Goal: Information Seeking & Learning: Learn about a topic

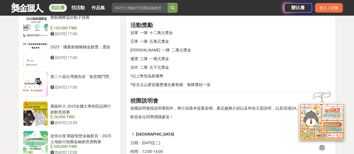
scroll to position [570, 0]
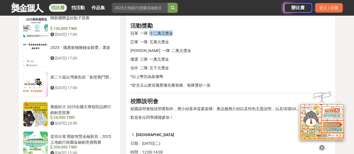
drag, startPoint x: 150, startPoint y: 32, endPoint x: 179, endPoint y: 32, distance: 28.3
click at [179, 32] on p "冠軍 一隊 十二萬元獎金" at bounding box center [230, 34] width 201 height 6
click at [193, 57] on p "優選 三隊 一萬元獎金" at bounding box center [230, 60] width 201 height 6
drag, startPoint x: 151, startPoint y: 32, endPoint x: 180, endPoint y: 32, distance: 29.1
click at [180, 32] on p "冠軍 一隊 十二萬元獎金" at bounding box center [230, 34] width 201 height 6
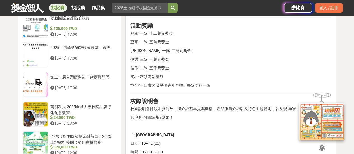
click at [185, 46] on div "2025玉山銀行校園商業競賽 前言 玉山銀行致力於透過提供多元、便利的數位金融服務及平台，解決顧客於金融上遇到的大小事，隨時隨地提供如水電般便利的金融服務，同…" at bounding box center [230, 3] width 201 height 758
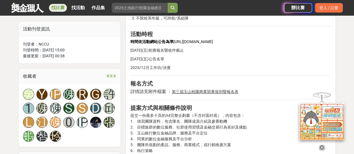
scroll to position [321, 0]
drag, startPoint x: 174, startPoint y: 40, endPoint x: 236, endPoint y: 43, distance: 61.4
click at [236, 43] on p "時間依活動網站公告為準 [URL][DOMAIN_NAME]" at bounding box center [230, 42] width 201 height 6
copy span "[URL][DOMAIN_NAME]"
